Goal: Information Seeking & Learning: Learn about a topic

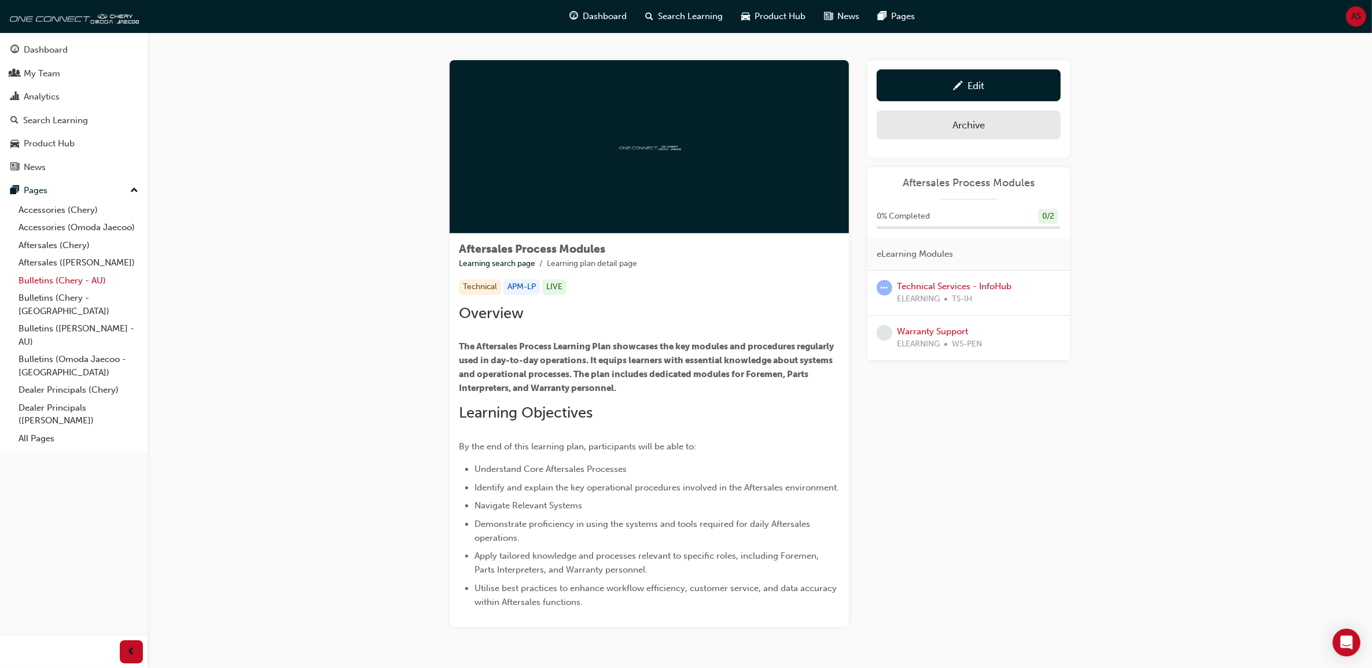
click at [99, 286] on link "Bulletins (Chery - AU)" at bounding box center [78, 281] width 129 height 18
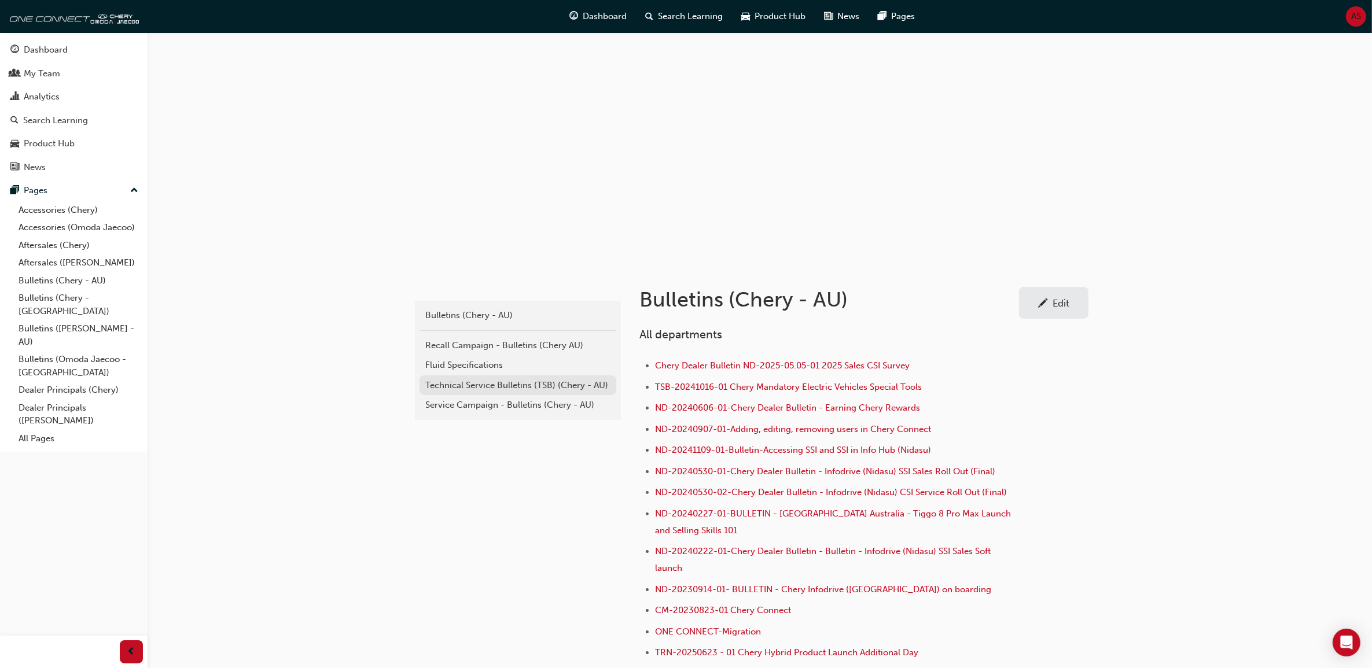
click at [483, 386] on div "Technical Service Bulletins (TSB) (Chery - AU)" at bounding box center [517, 385] width 185 height 13
